Goal: Task Accomplishment & Management: Use online tool/utility

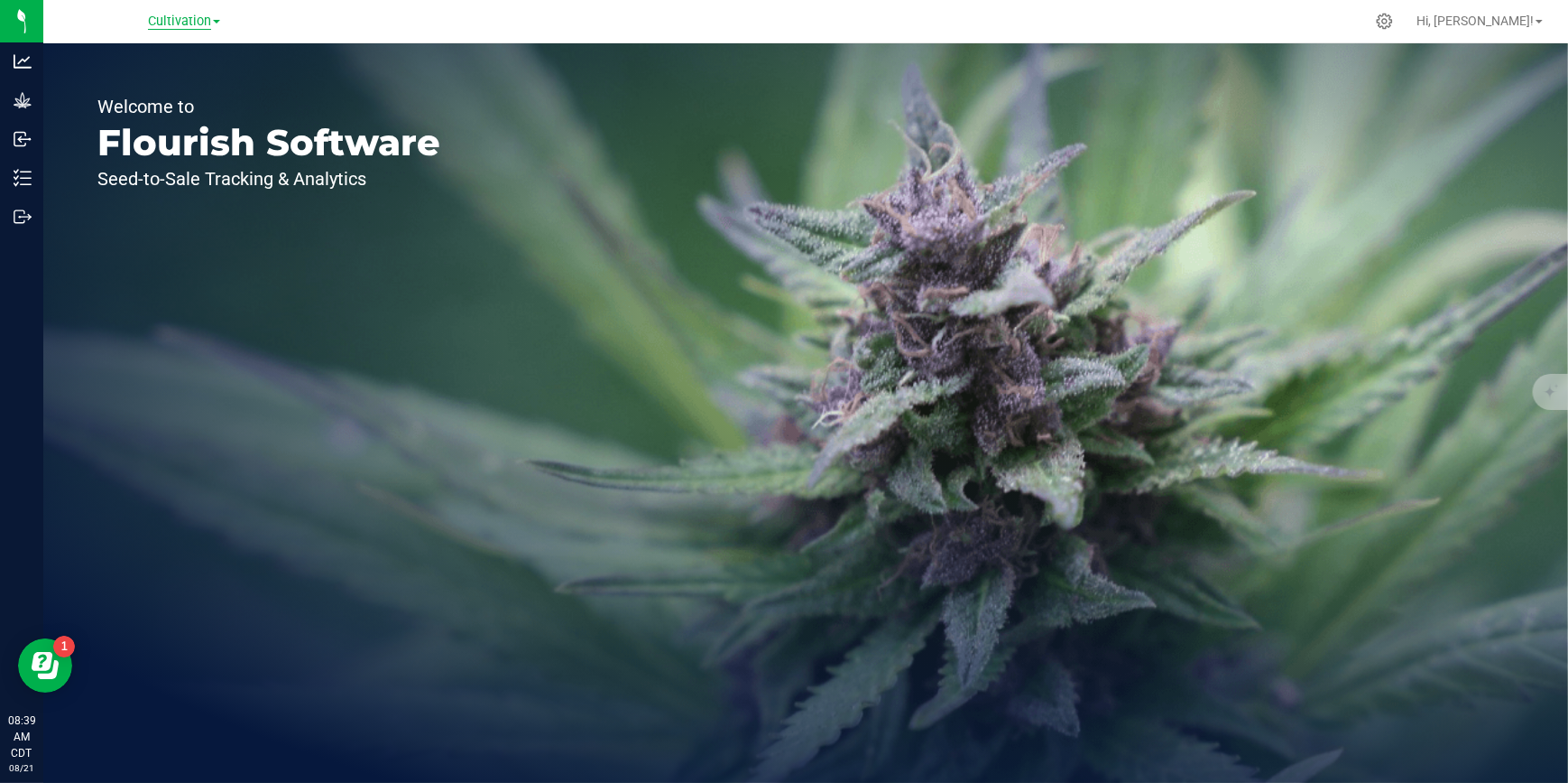
click at [207, 20] on span "Cultivation" at bounding box center [180, 22] width 63 height 16
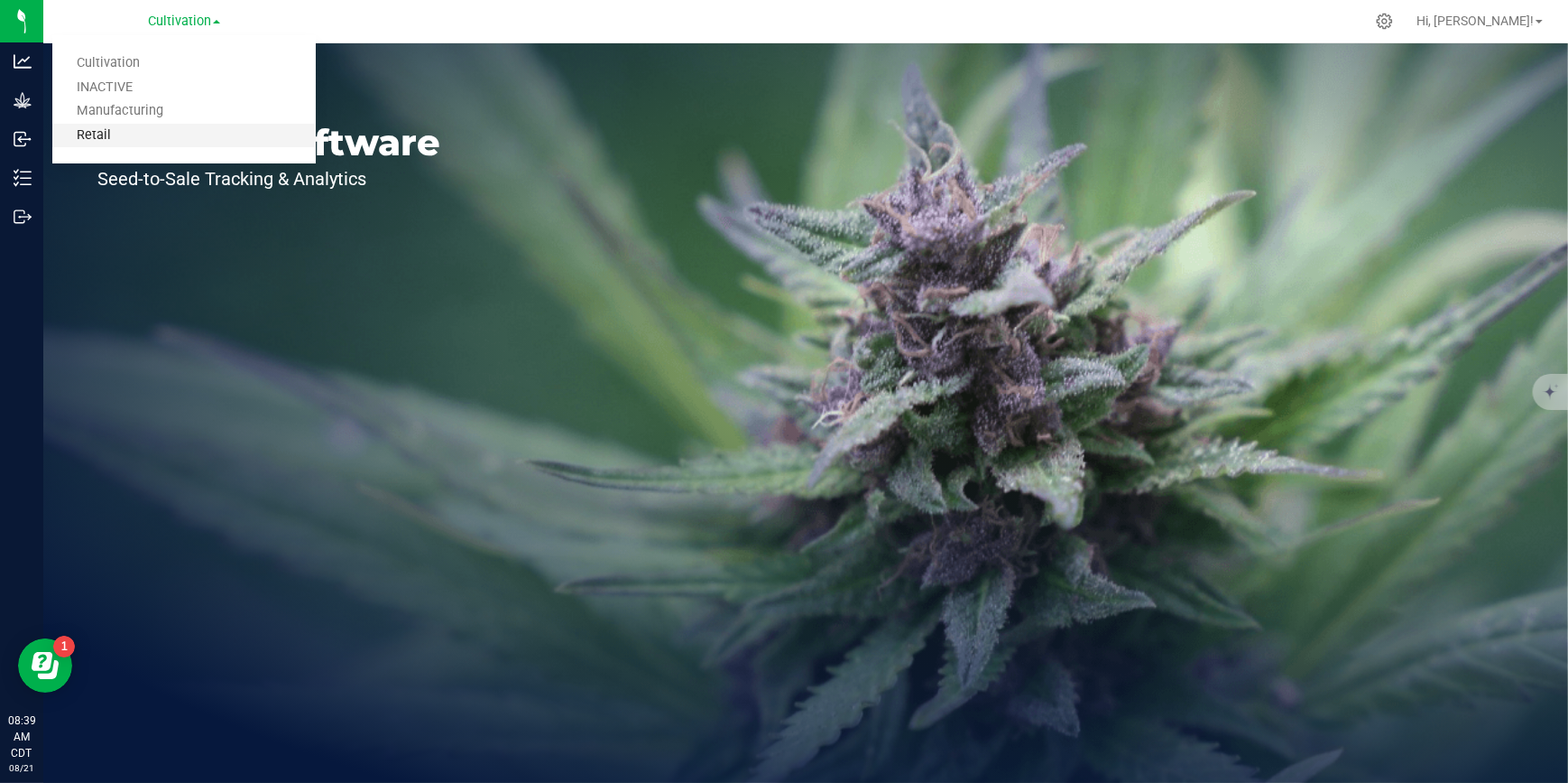
click at [144, 126] on link "Retail" at bounding box center [184, 135] width 264 height 24
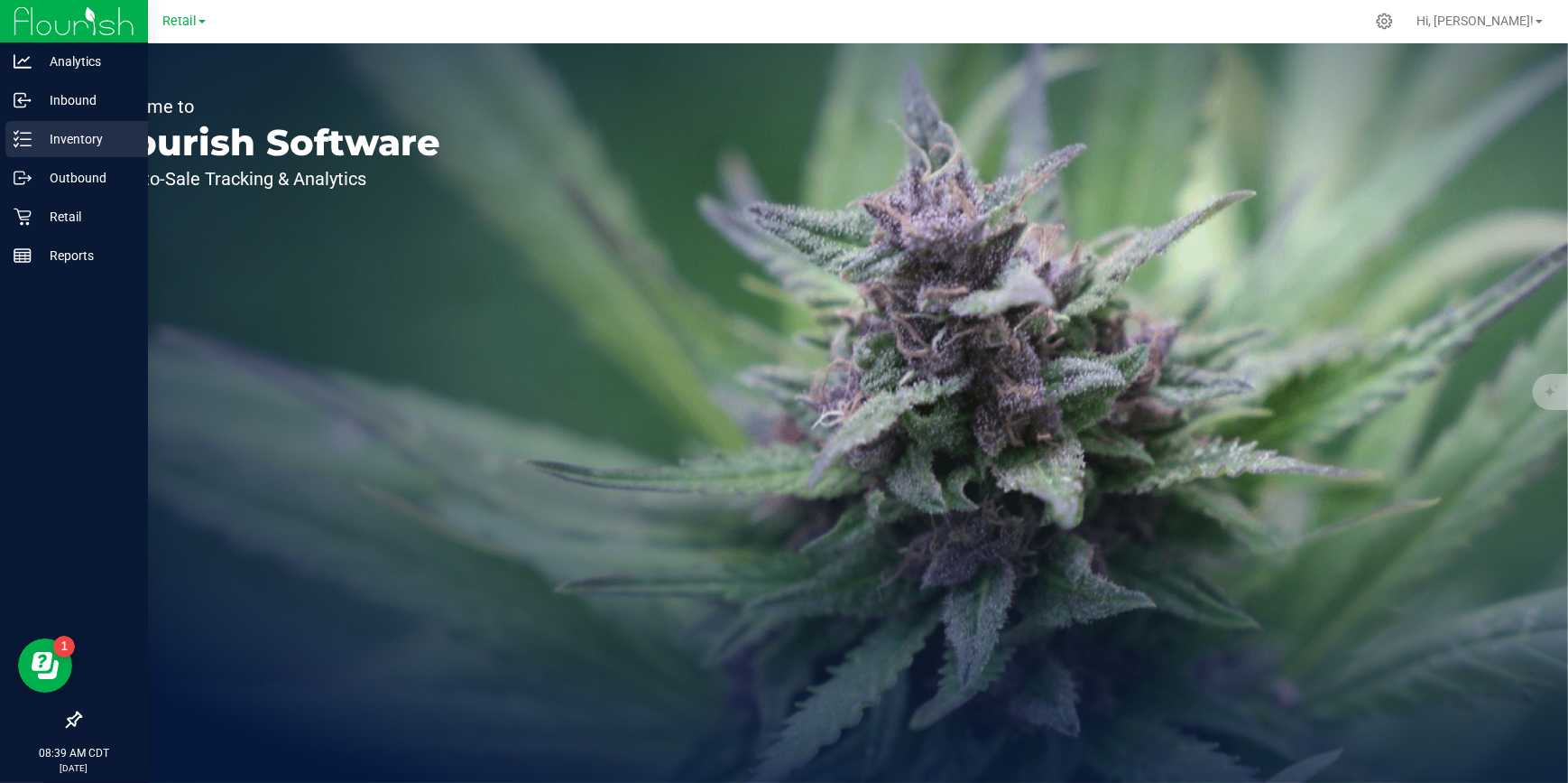
click at [37, 144] on p "Inventory" at bounding box center [86, 139] width 108 height 22
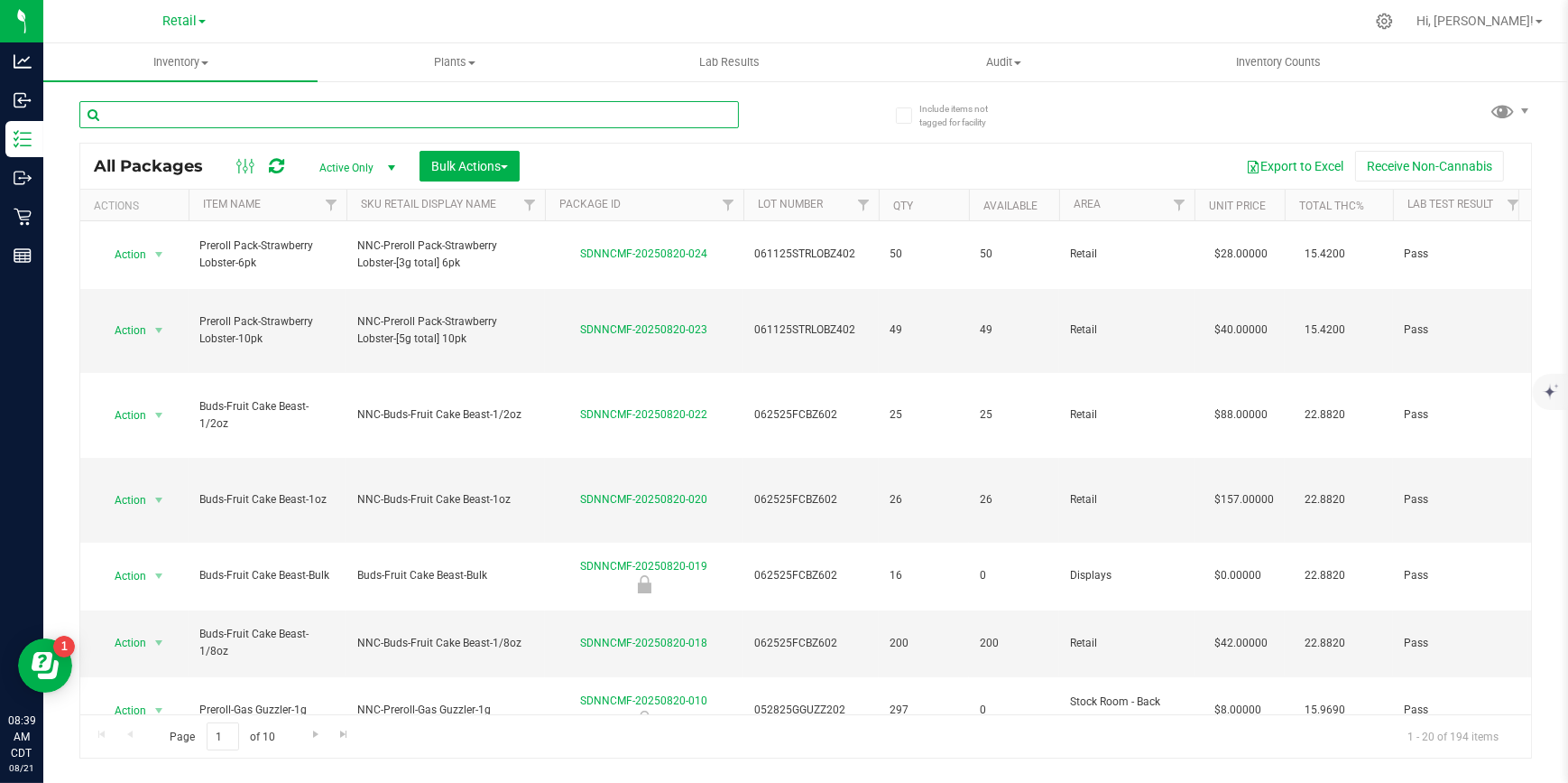
click at [275, 123] on input "text" at bounding box center [409, 115] width 660 height 27
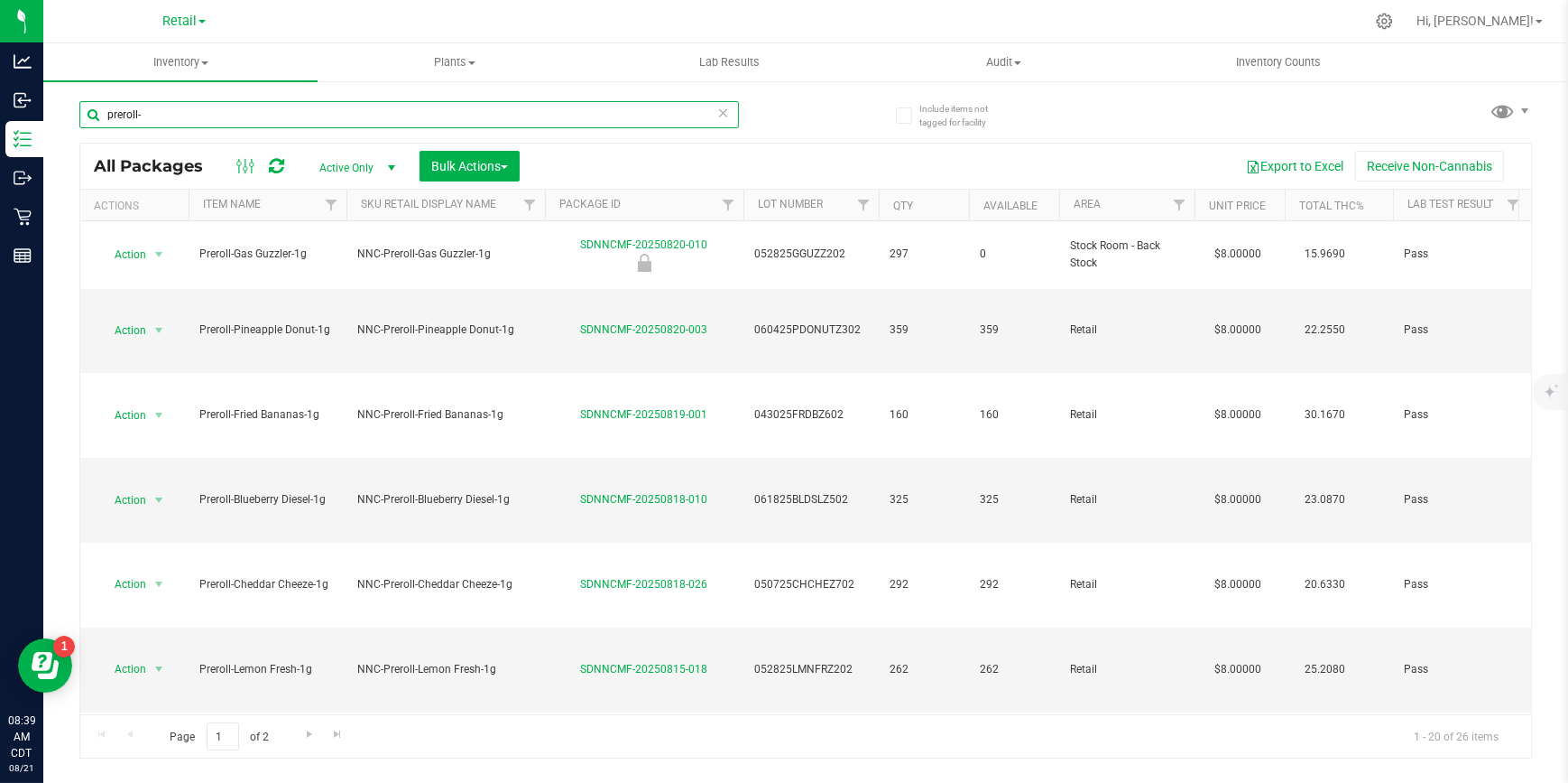
type input "preroll-"
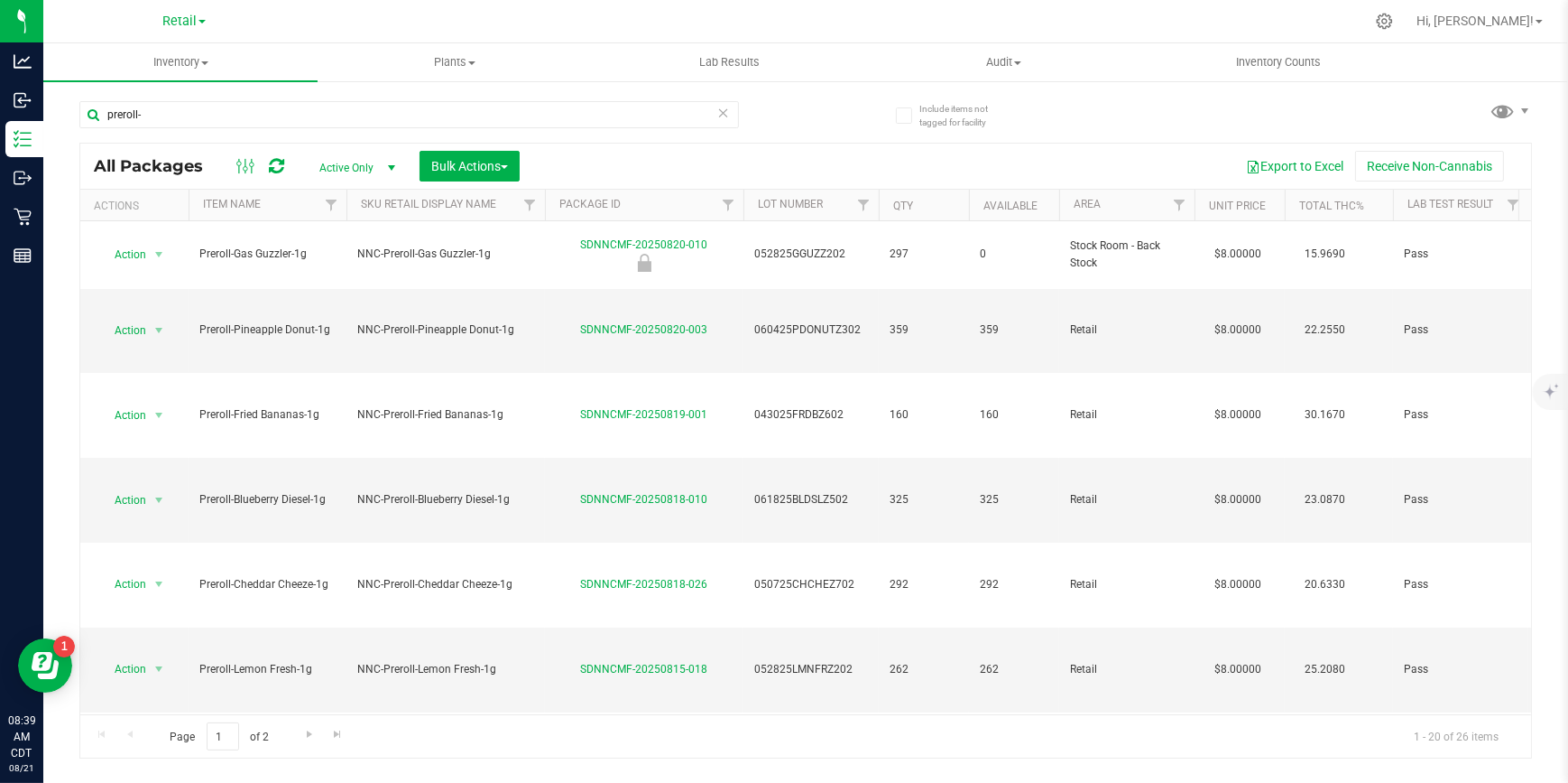
click at [280, 205] on th "Item Name" at bounding box center [267, 205] width 158 height 32
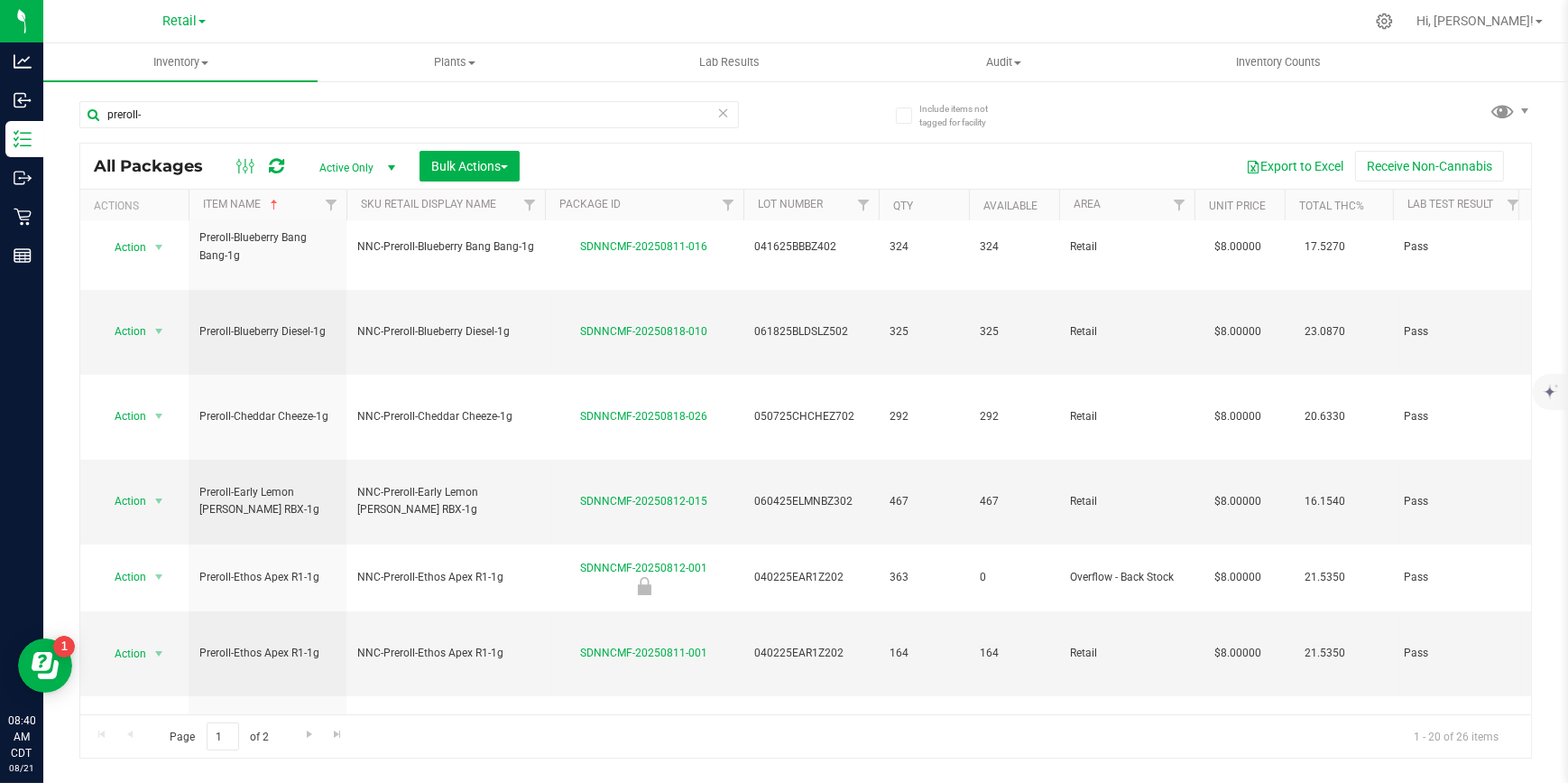
scroll to position [412, 0]
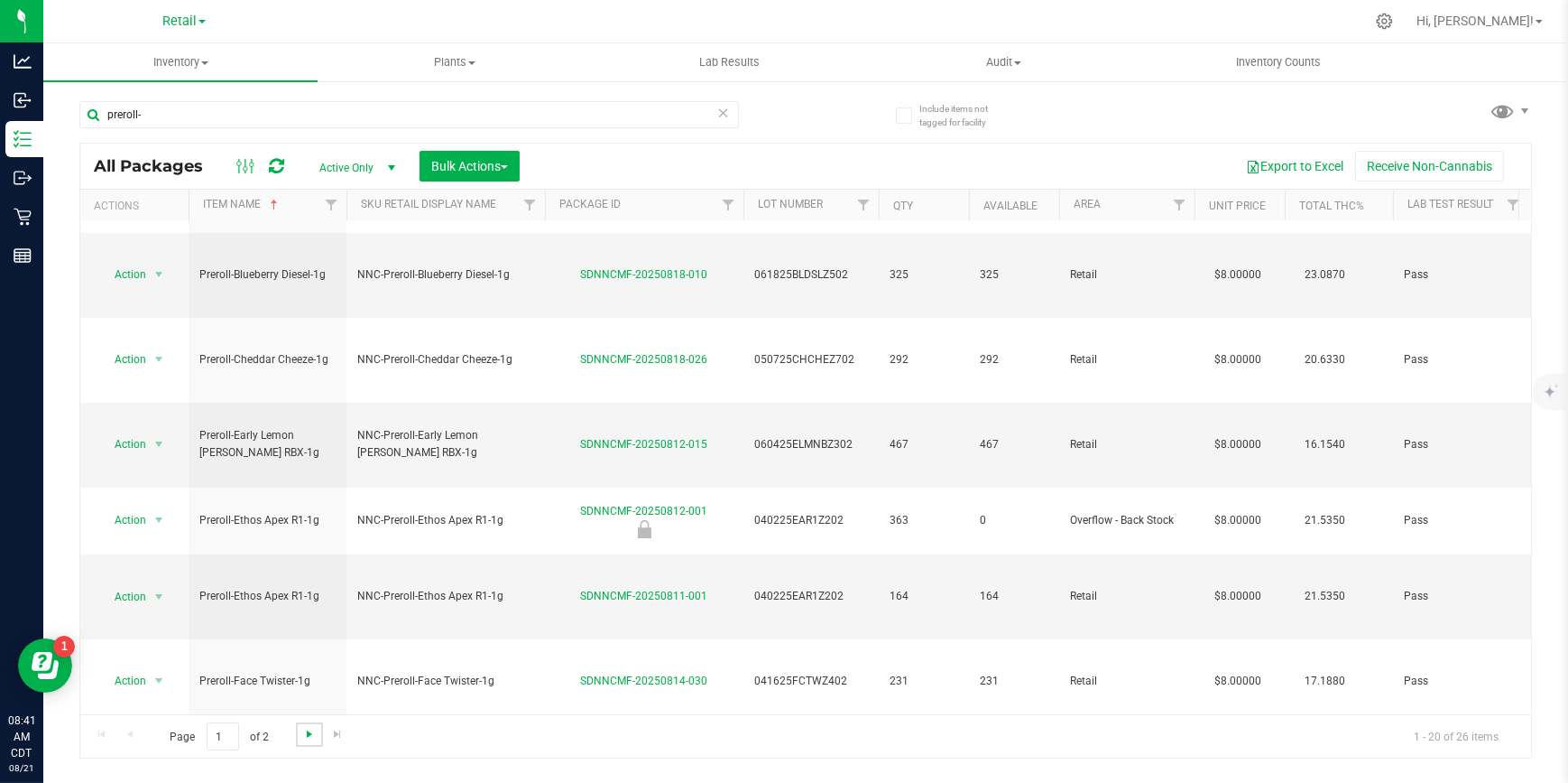
click at [311, 732] on span "Go to the next page" at bounding box center [310, 734] width 14 height 14
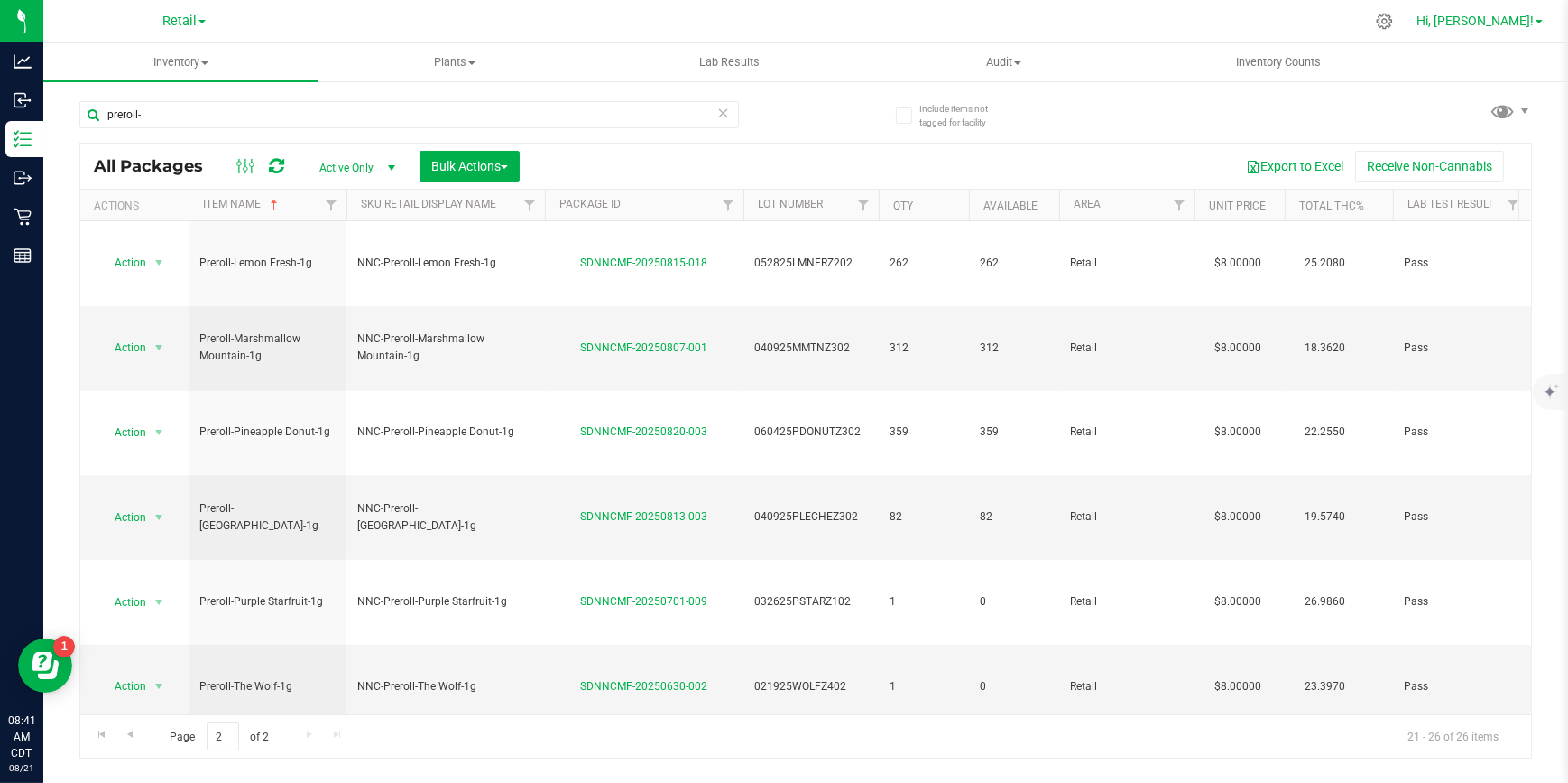
click at [1505, 25] on span "Hi, [PERSON_NAME]!" at bounding box center [1475, 21] width 117 height 14
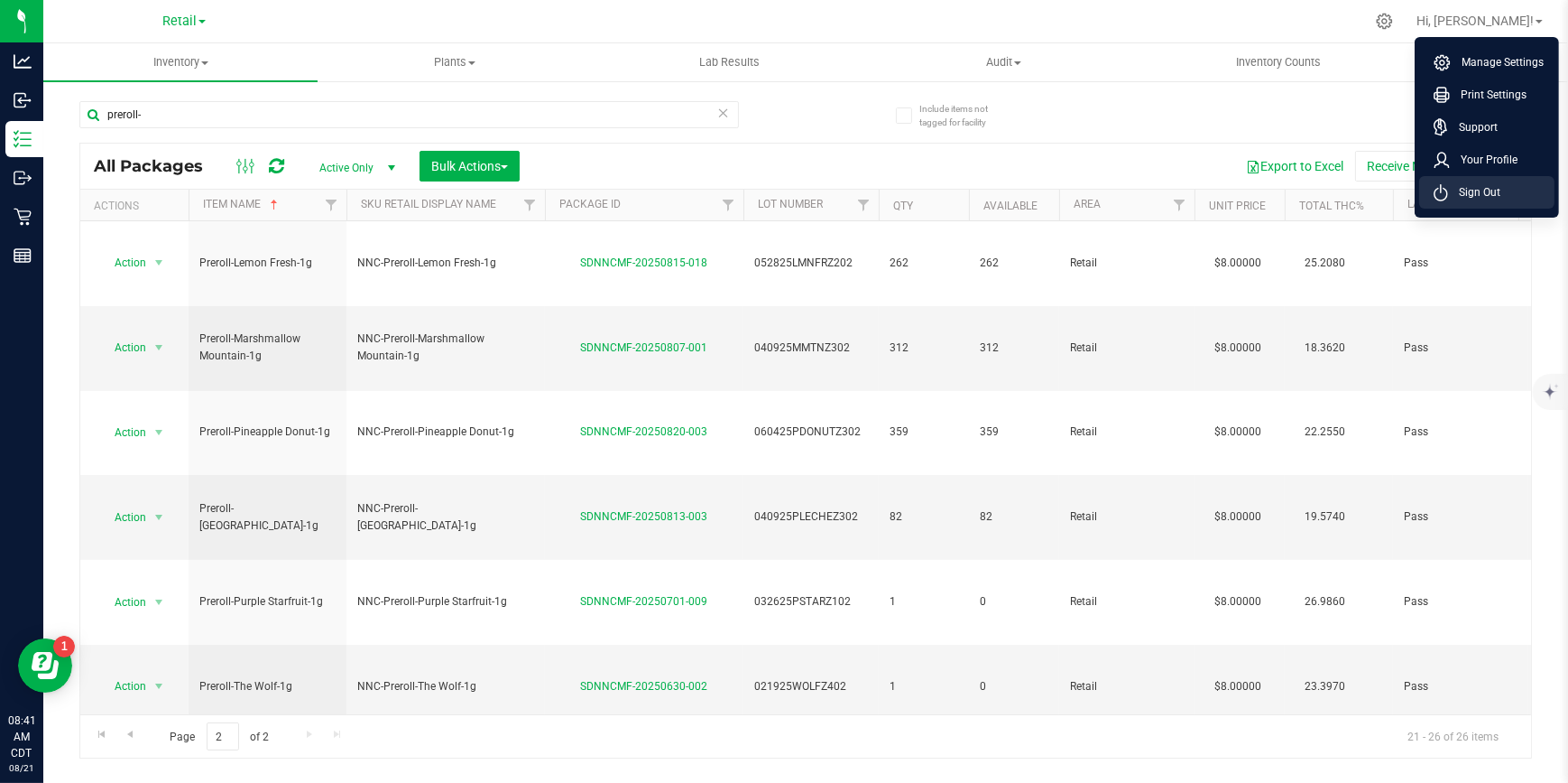
click at [1487, 189] on span "Sign Out" at bounding box center [1474, 192] width 52 height 18
